Goal: Task Accomplishment & Management: Manage account settings

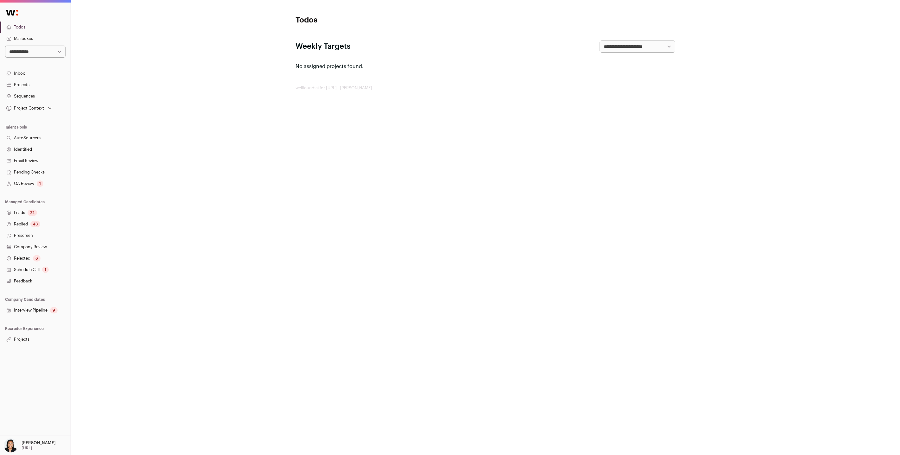
click at [53, 53] on select "**********" at bounding box center [35, 52] width 60 height 12
select select "*****"
click at [27, 337] on link "Projects" at bounding box center [35, 338] width 71 height 11
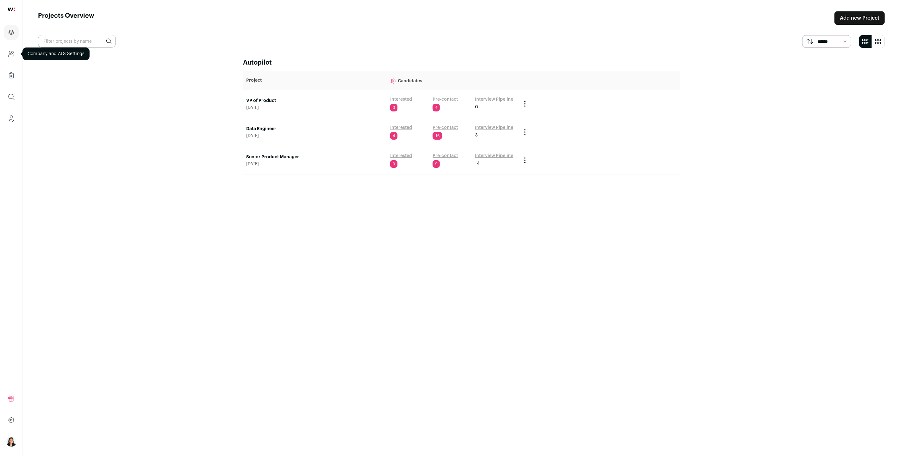
click at [12, 54] on icon "Company and ATS Settings" at bounding box center [11, 54] width 7 height 8
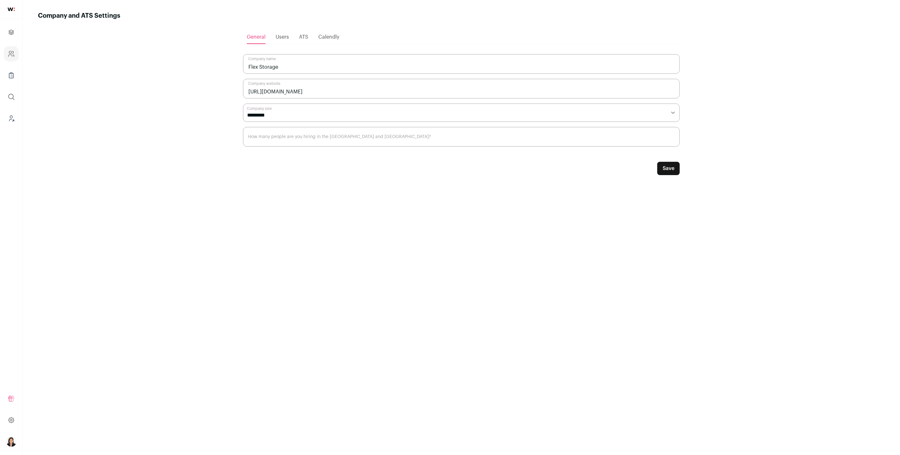
click at [279, 34] on span "Users" at bounding box center [281, 36] width 13 height 5
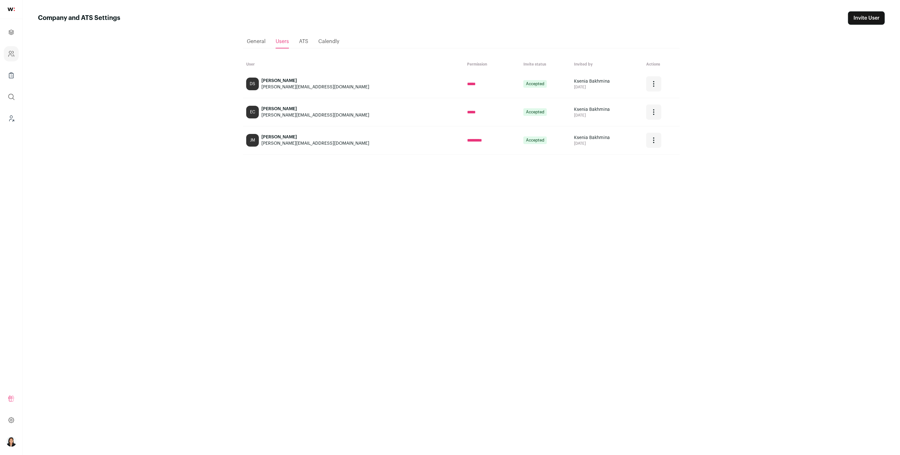
click at [566, 173] on div "Loading... General Users ATS Calendly User Permission Invite status Invited by …" at bounding box center [461, 234] width 436 height 418
click at [650, 144] on icon "Open dropdown" at bounding box center [654, 140] width 8 height 8
click at [560, 176] on div "Loading... General Users ATS Calendly User Permission Invite status Invited by …" at bounding box center [461, 234] width 436 height 418
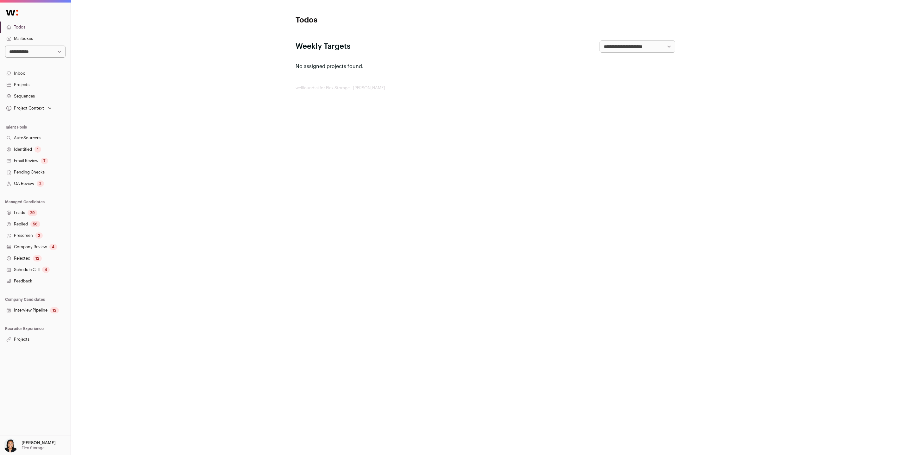
click at [61, 54] on select "**********" at bounding box center [35, 52] width 60 height 12
select select "****"
click at [48, 108] on icon "Open dropdown" at bounding box center [49, 108] width 6 height 6
click at [49, 107] on icon "Open dropdown" at bounding box center [49, 108] width 6 height 6
click at [50, 107] on icon "Open dropdown" at bounding box center [49, 108] width 6 height 6
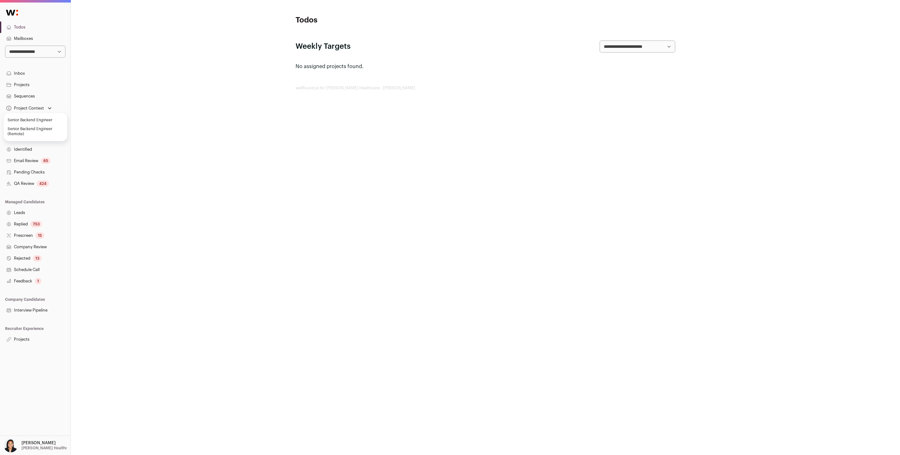
click at [50, 109] on icon "Open dropdown" at bounding box center [49, 108] width 6 height 6
click at [44, 108] on div "Project Context" at bounding box center [29, 108] width 48 height 9
click at [28, 337] on link "Projects" at bounding box center [35, 338] width 71 height 11
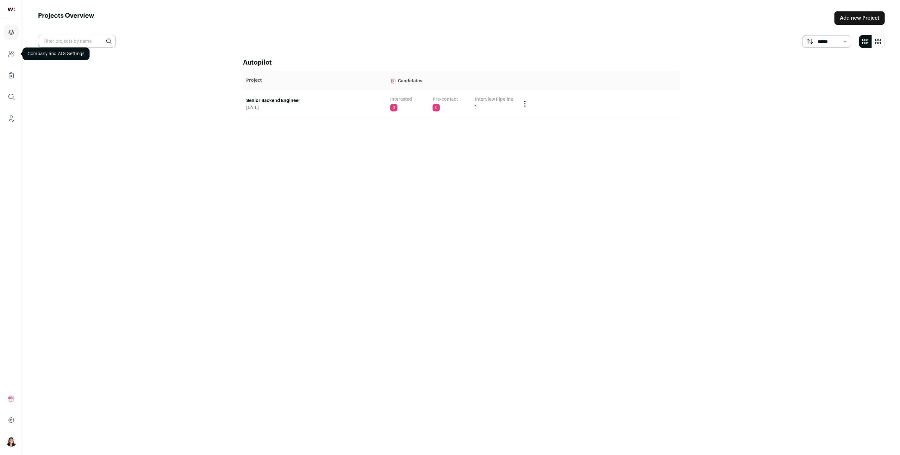
click at [10, 55] on icon "Company and ATS Settings" at bounding box center [11, 56] width 4 height 2
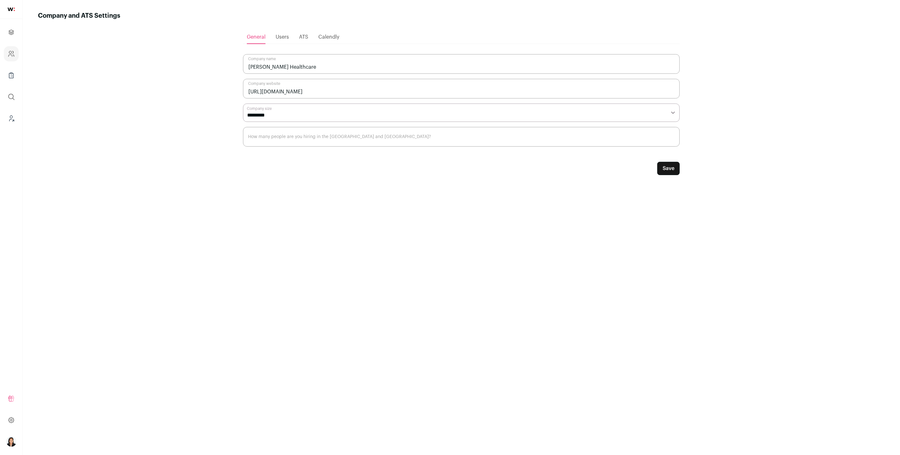
click at [285, 38] on span "Users" at bounding box center [281, 36] width 13 height 5
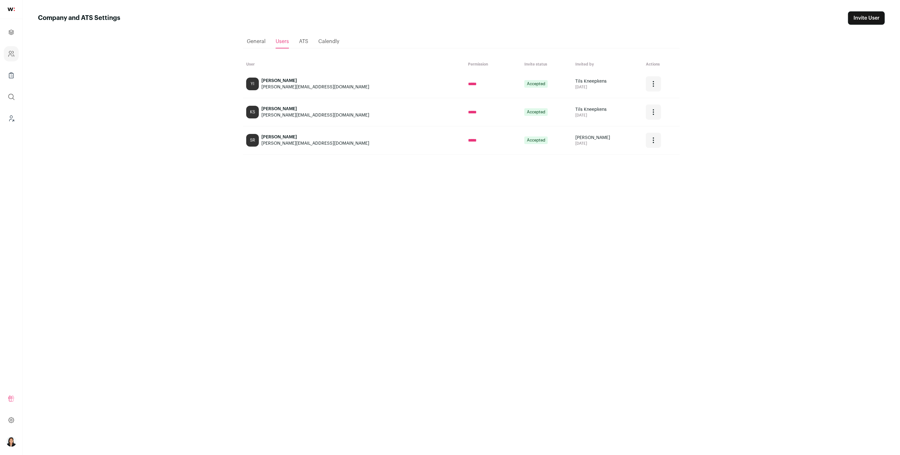
click at [178, 134] on main "Company and ATS Settings Invite User Loading... General Users ATS [GEOGRAPHIC_D…" at bounding box center [461, 227] width 877 height 455
click at [11, 30] on icon "Projects" at bounding box center [11, 32] width 5 height 5
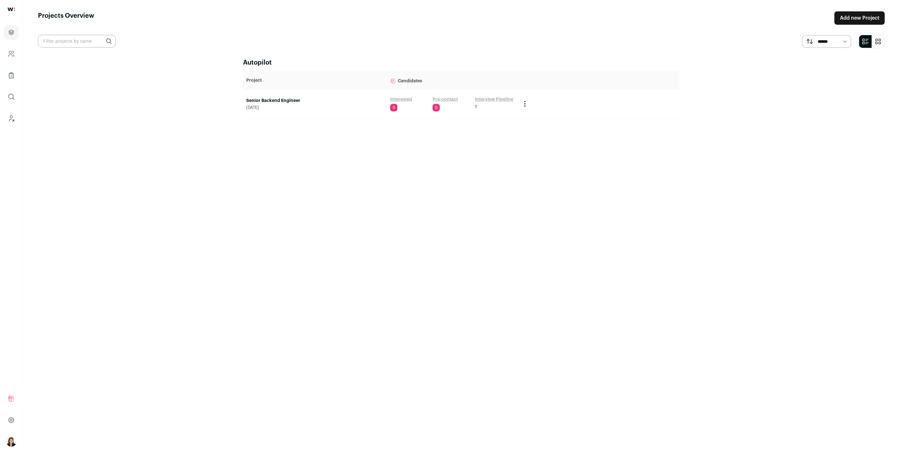
click at [287, 102] on link "Senior Backend Engineer" at bounding box center [315, 100] width 138 height 6
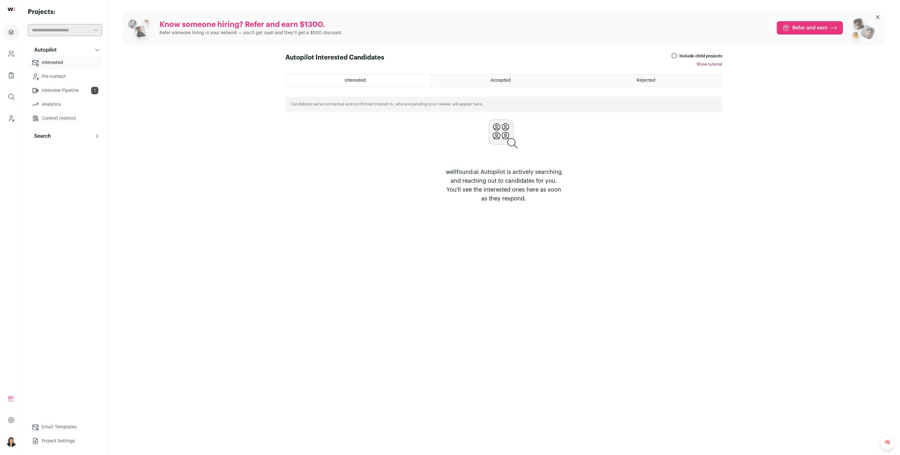
click at [51, 90] on link "Interview Pipeline 1" at bounding box center [65, 90] width 74 height 13
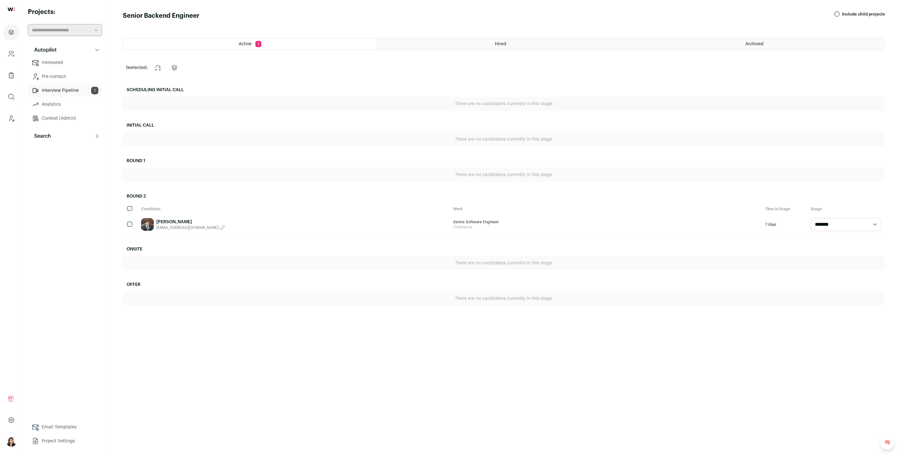
click at [175, 223] on link "[PERSON_NAME]" at bounding box center [190, 222] width 69 height 6
